Goal: Information Seeking & Learning: Learn about a topic

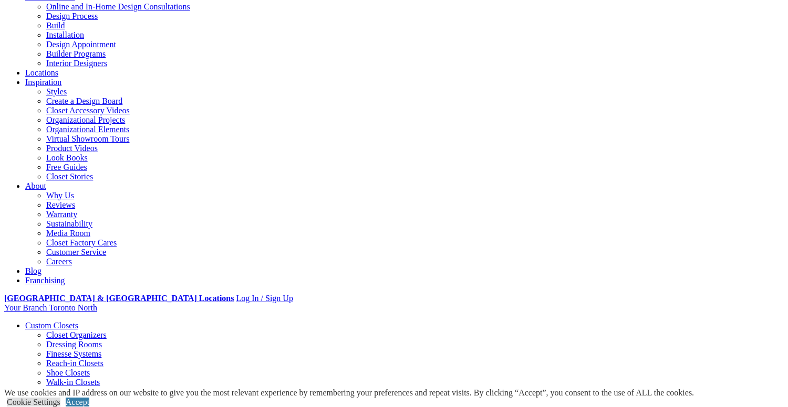
scroll to position [89, 0]
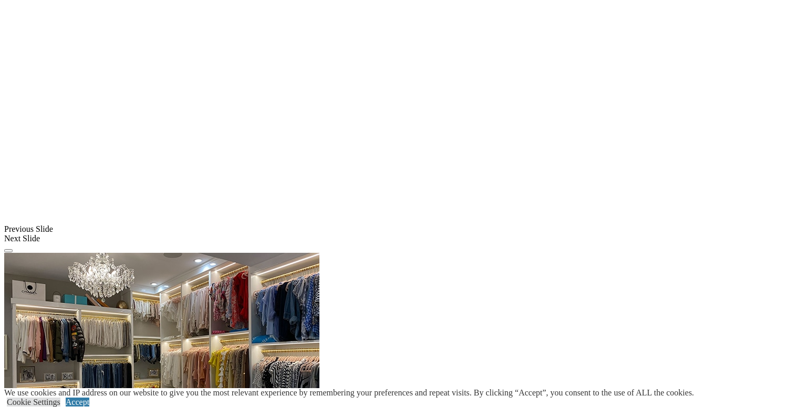
scroll to position [822, 0]
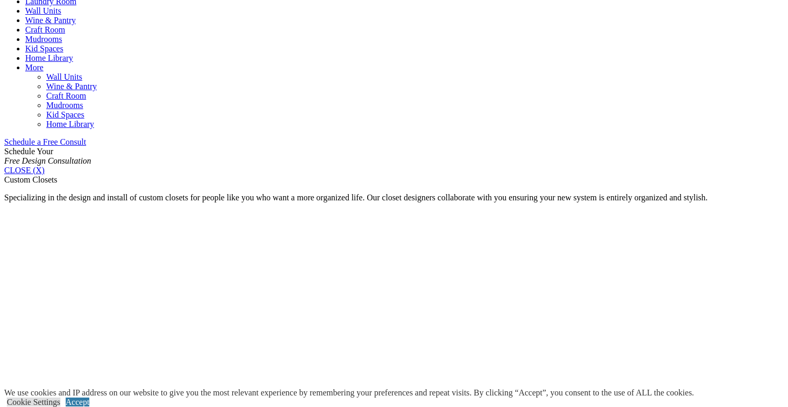
scroll to position [533, 0]
